Goal: Complete application form

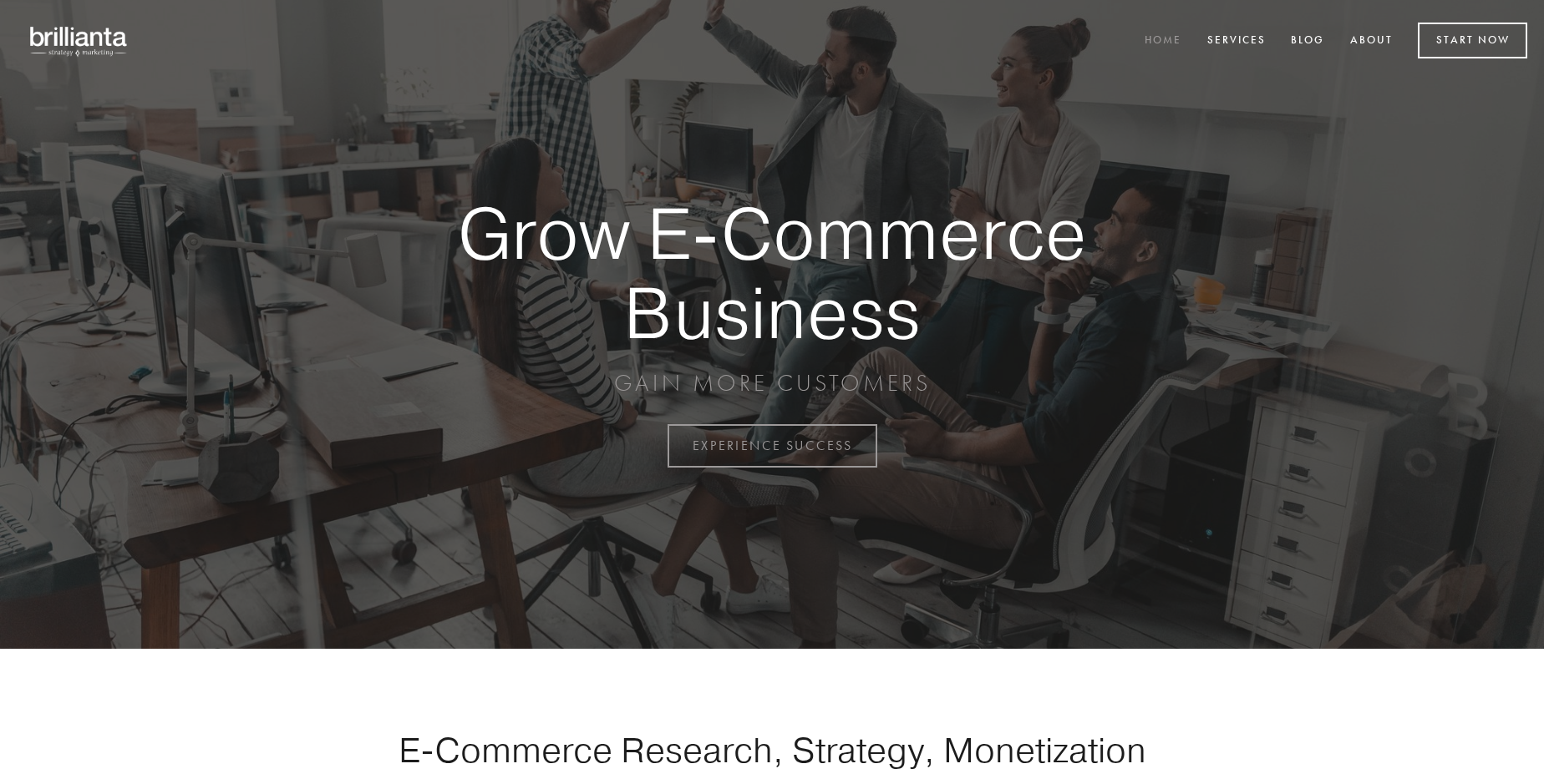
scroll to position [4379, 0]
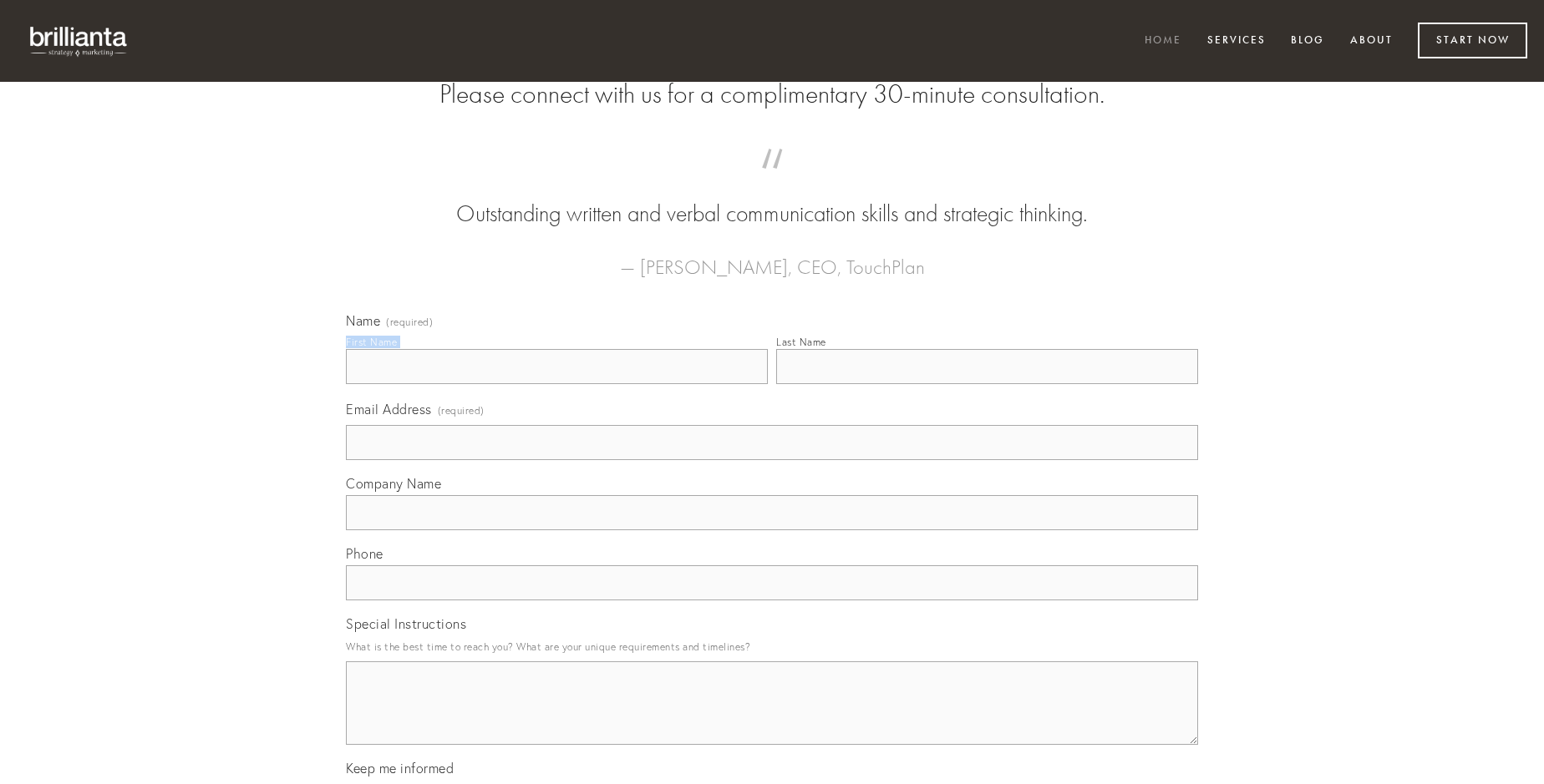
type input "[PERSON_NAME]"
click at [986, 384] on input "Last Name" at bounding box center [986, 366] width 422 height 35
type input "[PERSON_NAME]"
click at [772, 460] on input "Email Address (required)" at bounding box center [772, 442] width 852 height 35
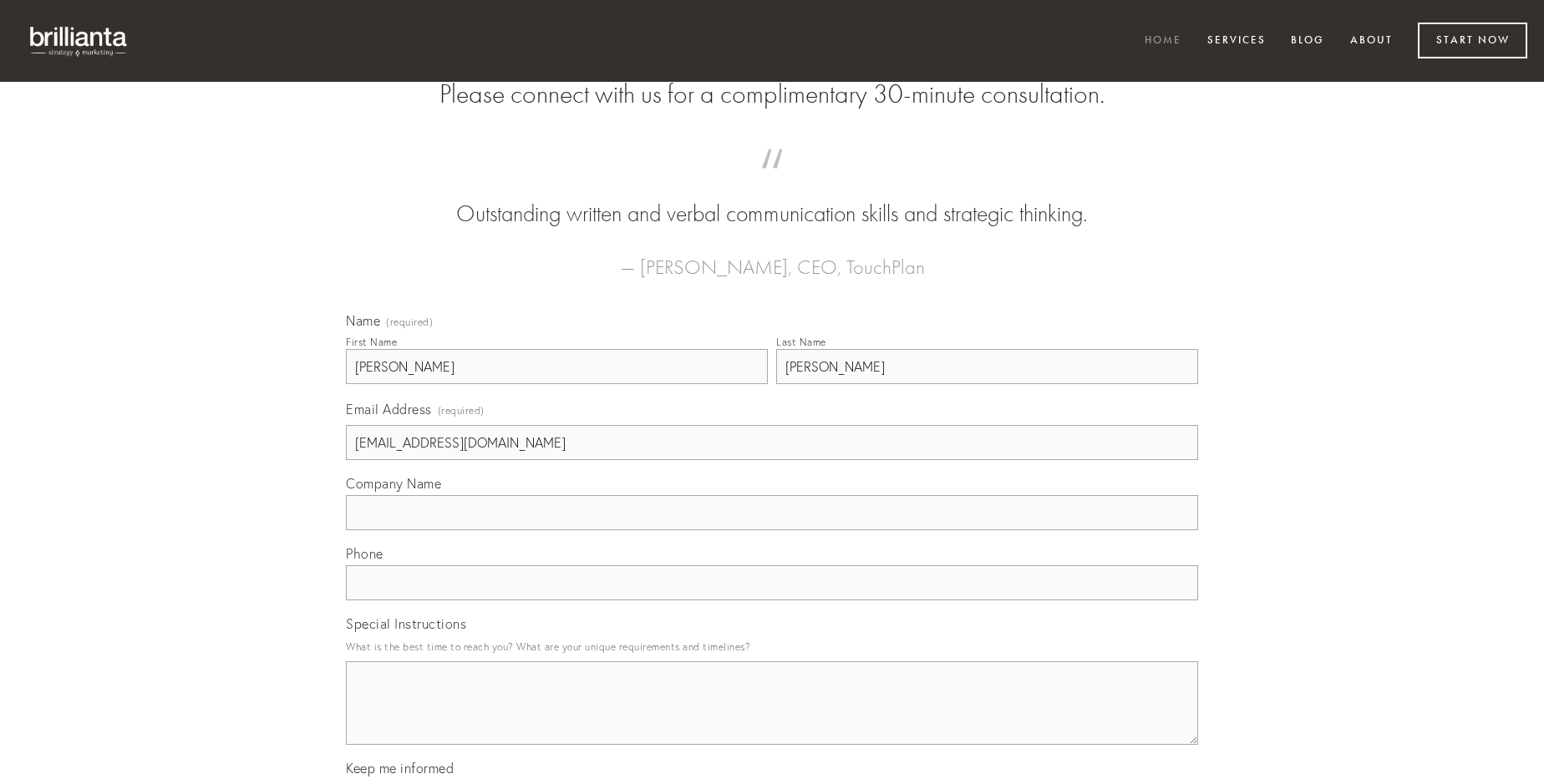
type input "[EMAIL_ADDRESS][DOMAIN_NAME]"
click at [772, 530] on input "Company Name" at bounding box center [772, 513] width 852 height 35
type input "utique"
click at [772, 601] on input "text" at bounding box center [772, 583] width 852 height 35
click at [772, 719] on textarea "Special Instructions" at bounding box center [772, 703] width 852 height 83
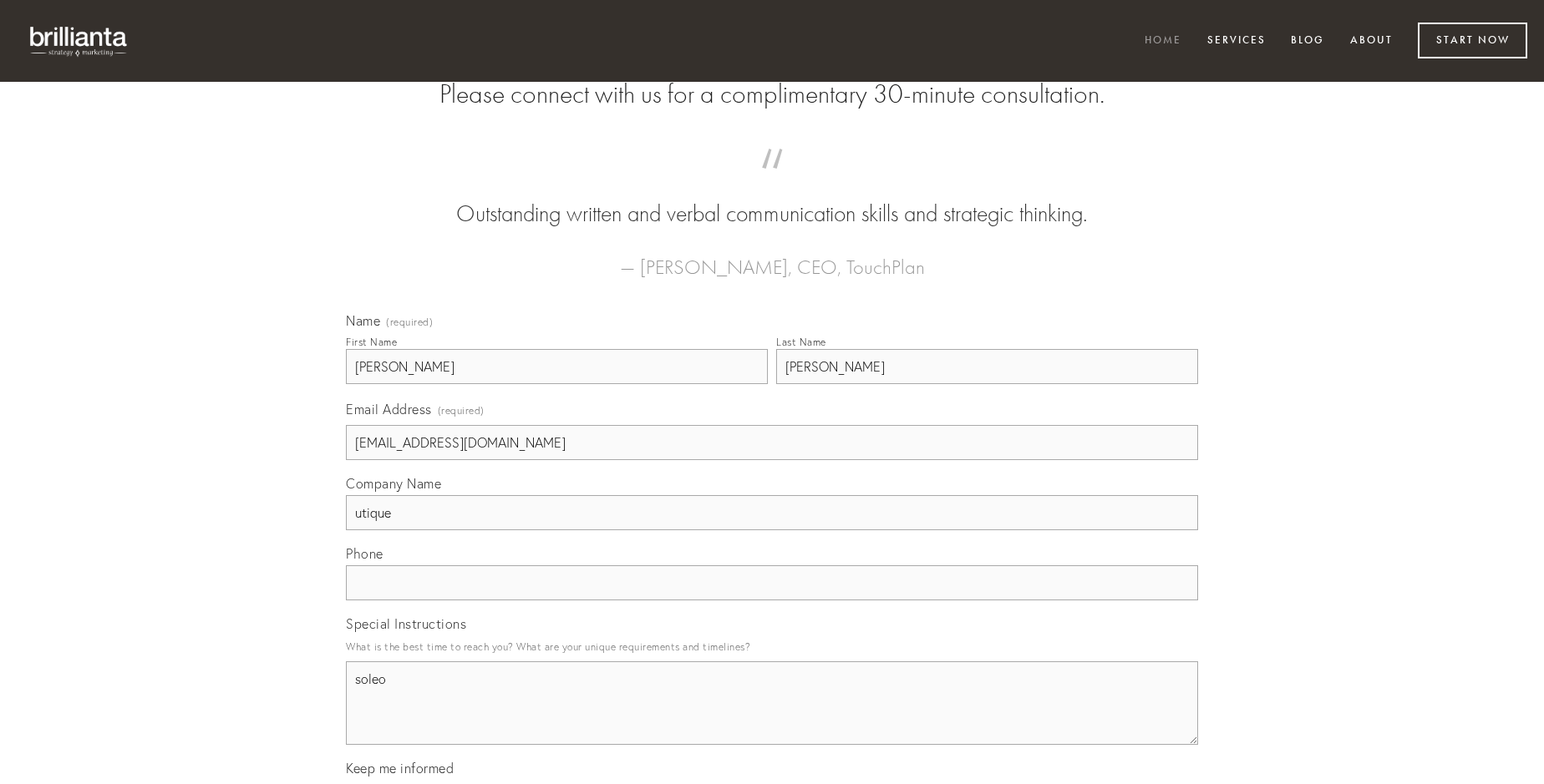
type textarea "soleo"
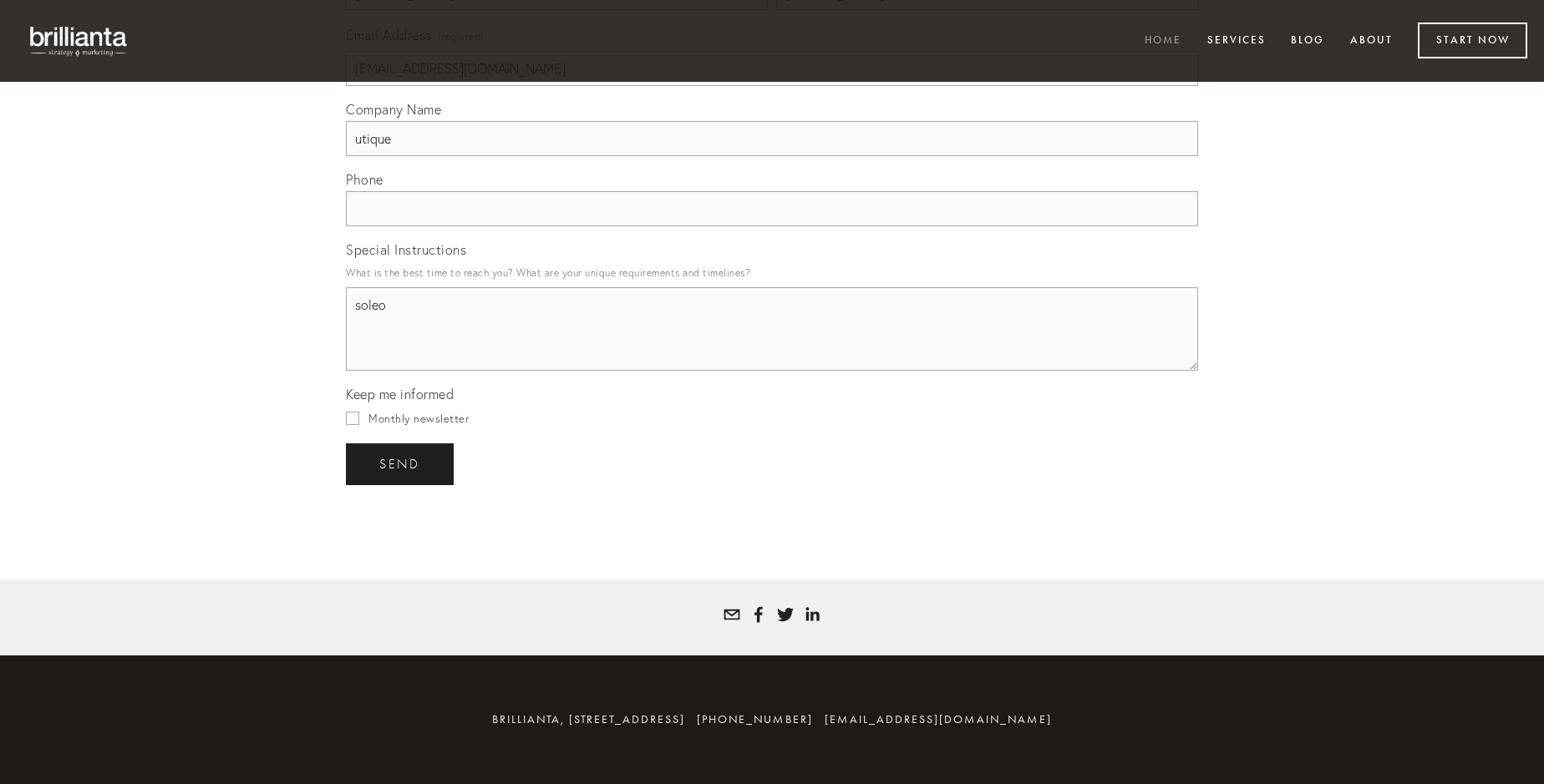
click at [401, 463] on span "send" at bounding box center [399, 464] width 41 height 15
